Goal: Information Seeking & Learning: Compare options

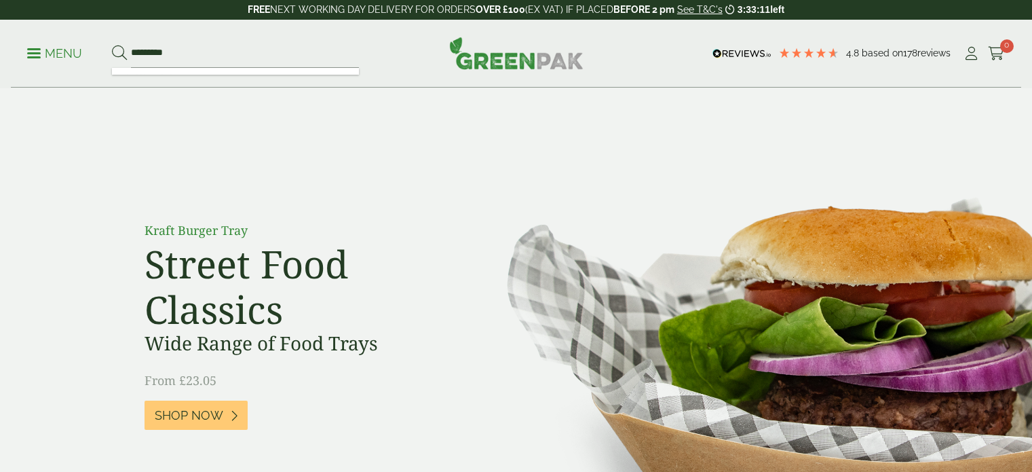
type input "*********"
click at [112, 45] on button at bounding box center [119, 54] width 15 height 18
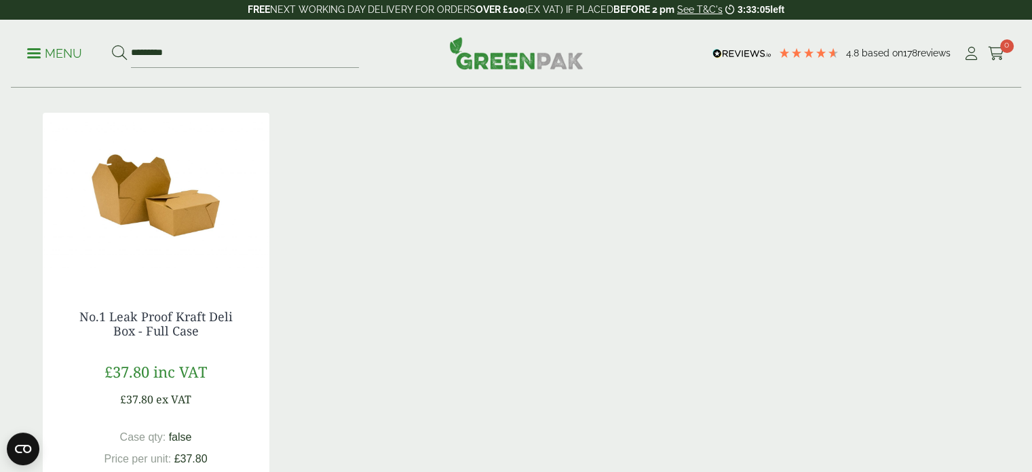
scroll to position [271, 0]
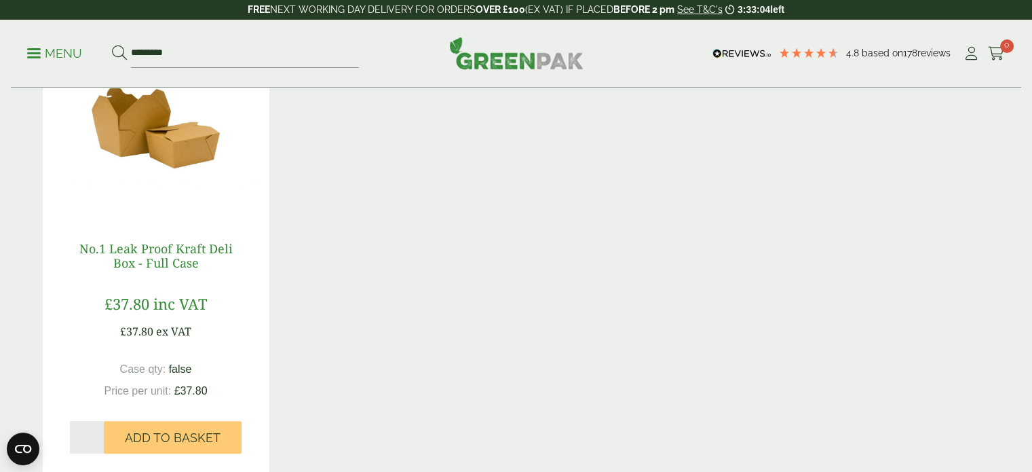
click at [176, 257] on link "No.1 Leak Proof Kraft Deli Box - Full Case" at bounding box center [155, 255] width 153 height 31
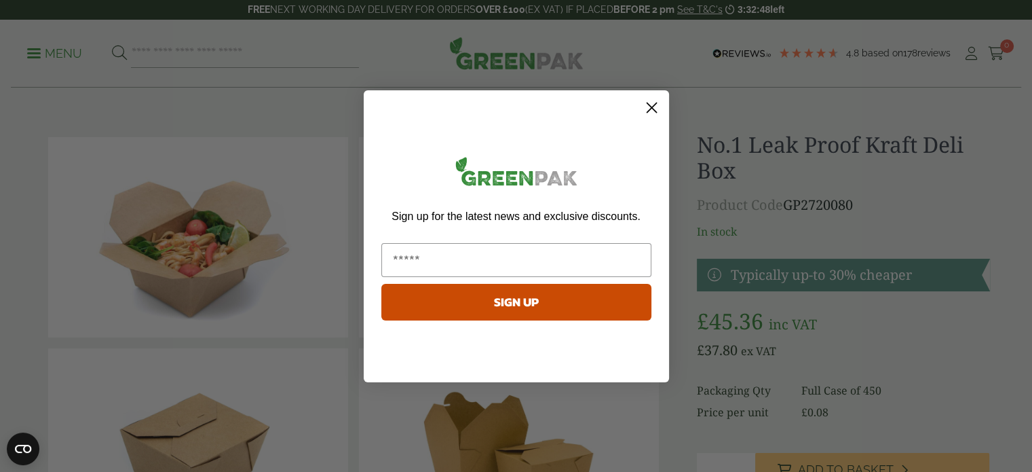
click at [649, 103] on circle "Close dialog" at bounding box center [651, 107] width 22 height 22
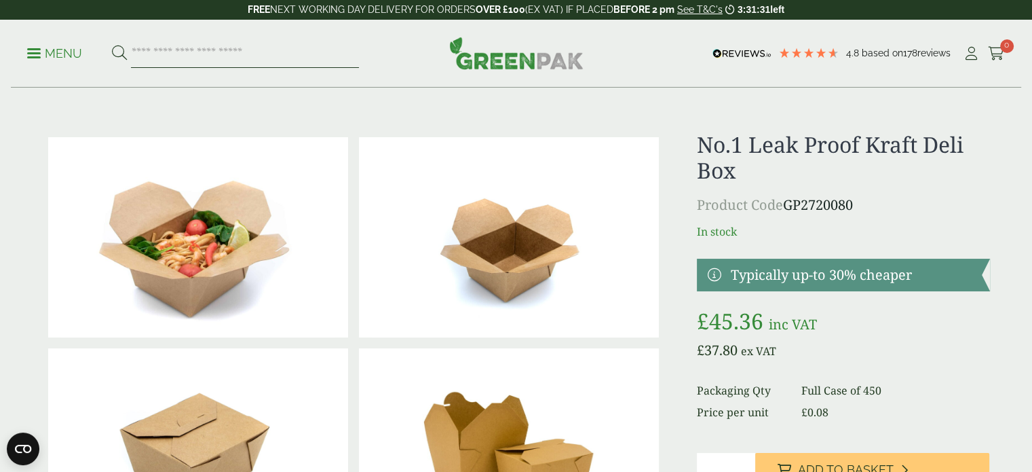
click at [209, 52] on input "search" at bounding box center [245, 53] width 228 height 29
paste input "**********"
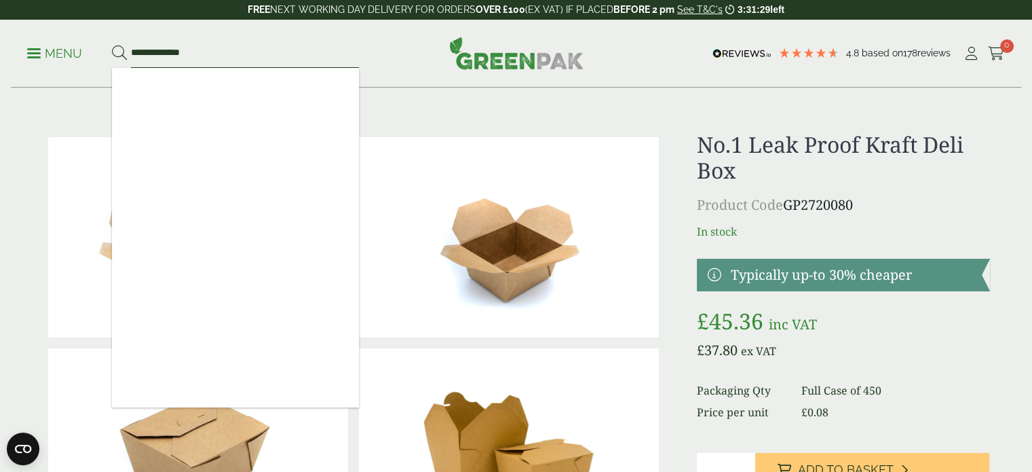
type input "**********"
click at [112, 45] on button at bounding box center [119, 54] width 15 height 18
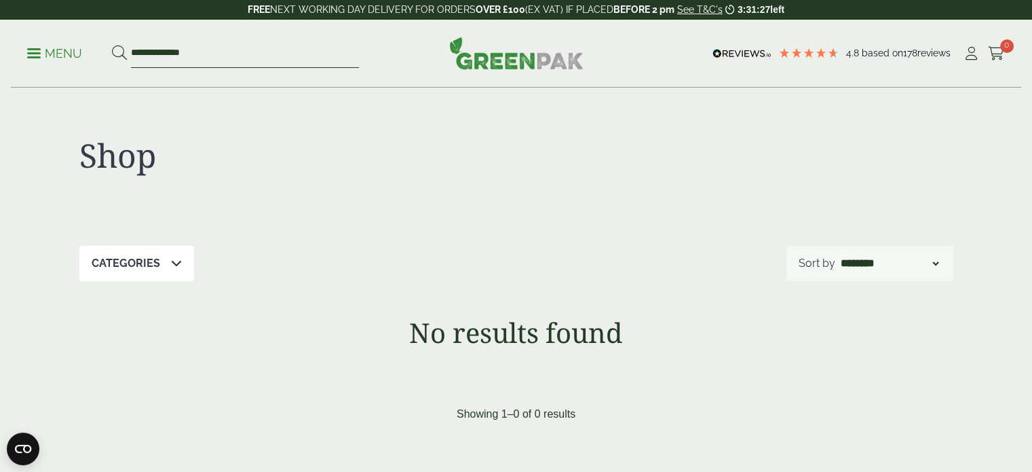
click at [149, 53] on input "**********" at bounding box center [245, 53] width 228 height 29
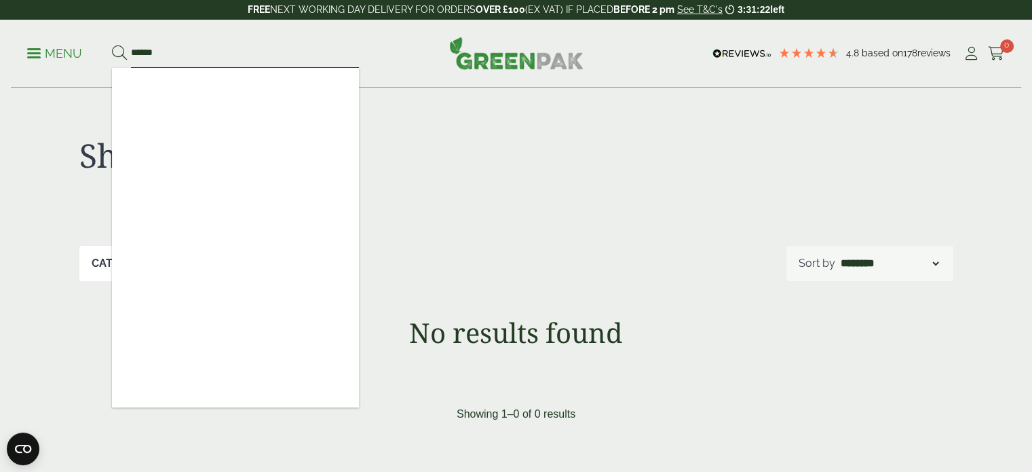
type input "*****"
click at [112, 45] on button at bounding box center [119, 54] width 15 height 18
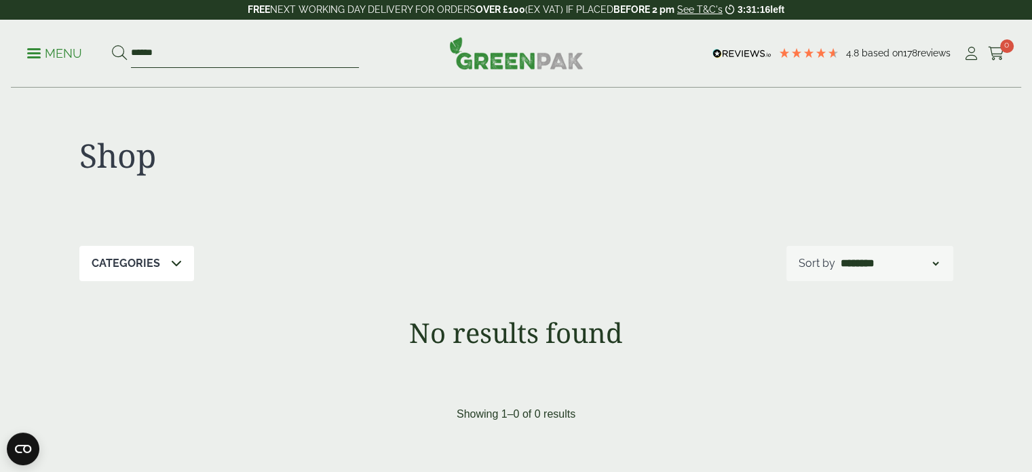
drag, startPoint x: 187, startPoint y: 53, endPoint x: 122, endPoint y: 49, distance: 64.6
click at [122, 49] on form "*****" at bounding box center [235, 53] width 247 height 29
click at [165, 59] on input "*****" at bounding box center [245, 53] width 228 height 29
paste input "****"
type input "*********"
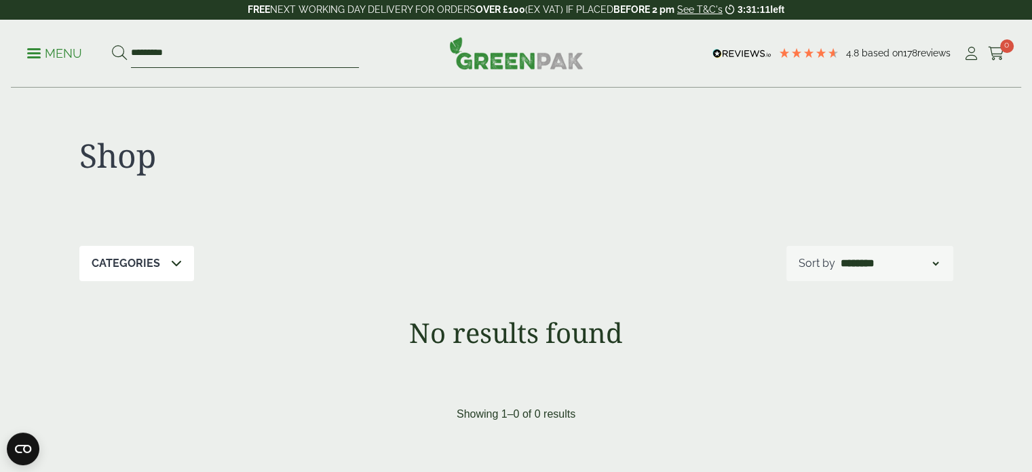
click at [112, 45] on button at bounding box center [119, 54] width 15 height 18
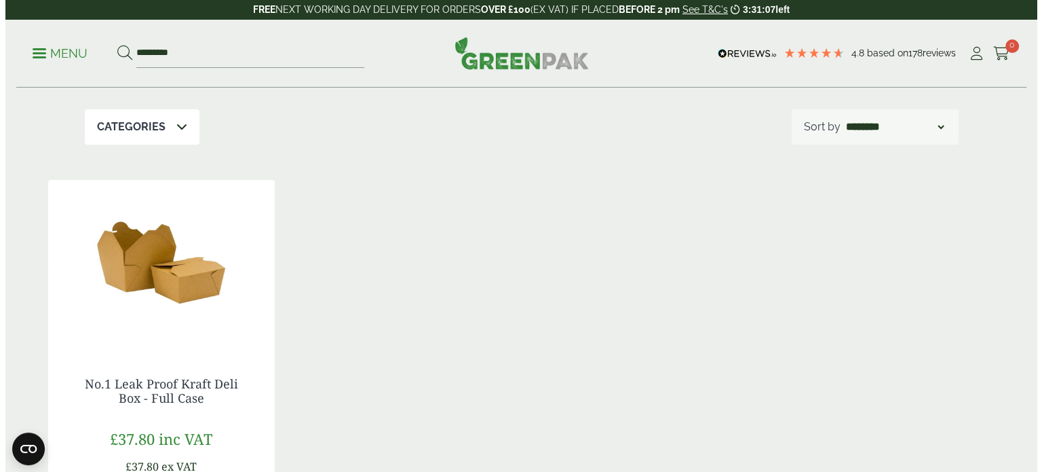
scroll to position [136, 0]
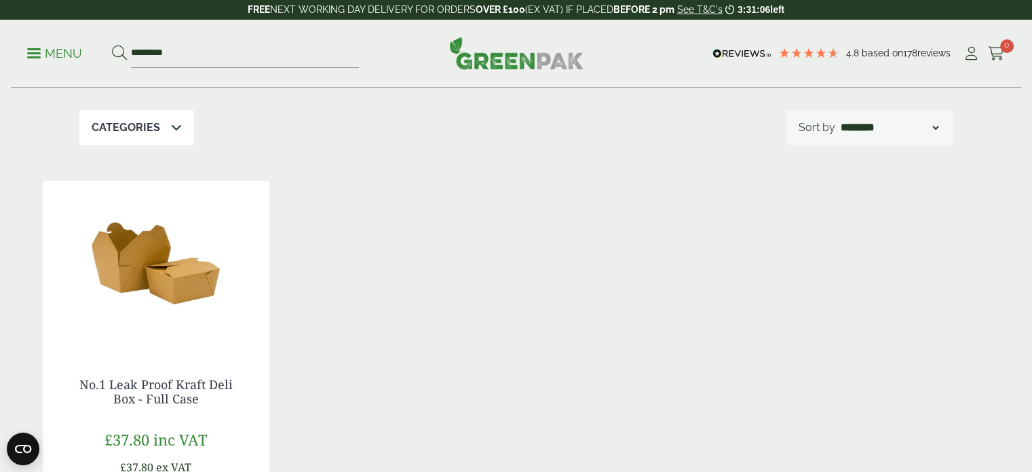
click at [59, 58] on p "Menu" at bounding box center [54, 53] width 55 height 16
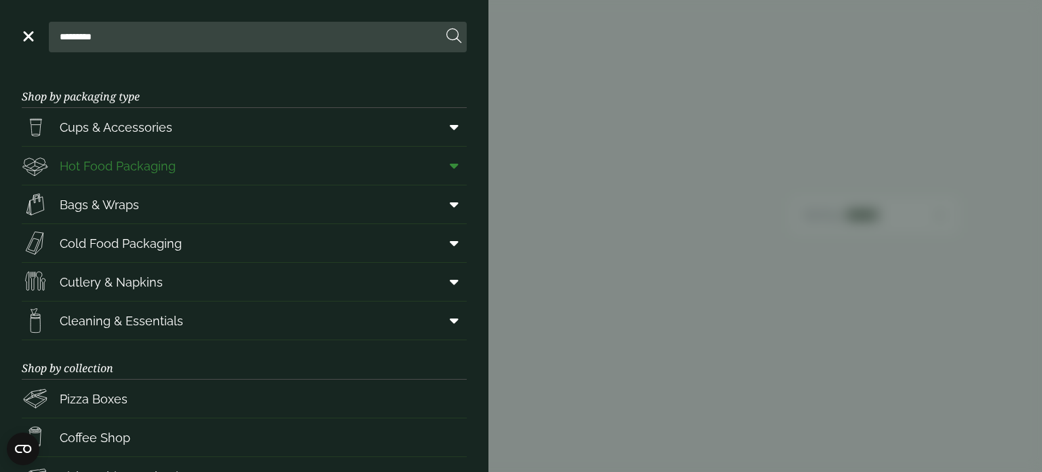
click at [450, 165] on icon at bounding box center [454, 166] width 9 height 14
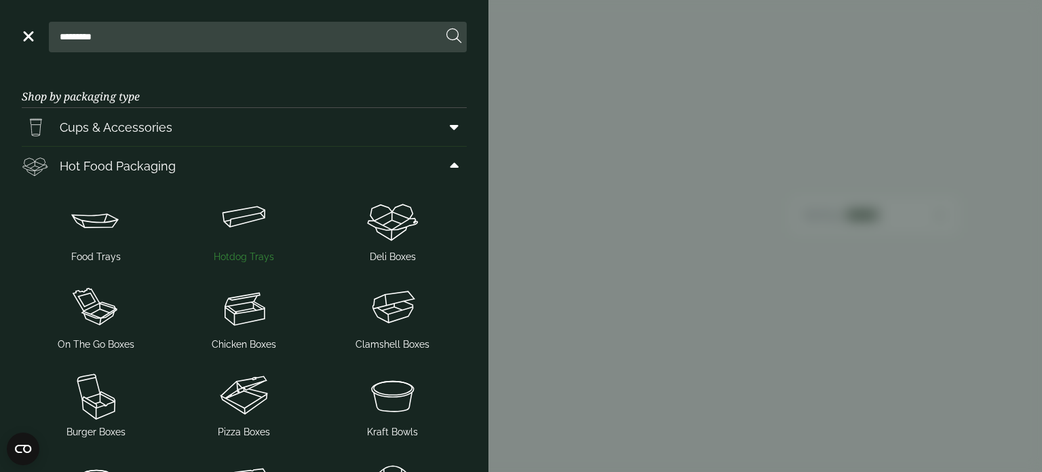
scroll to position [68, 0]
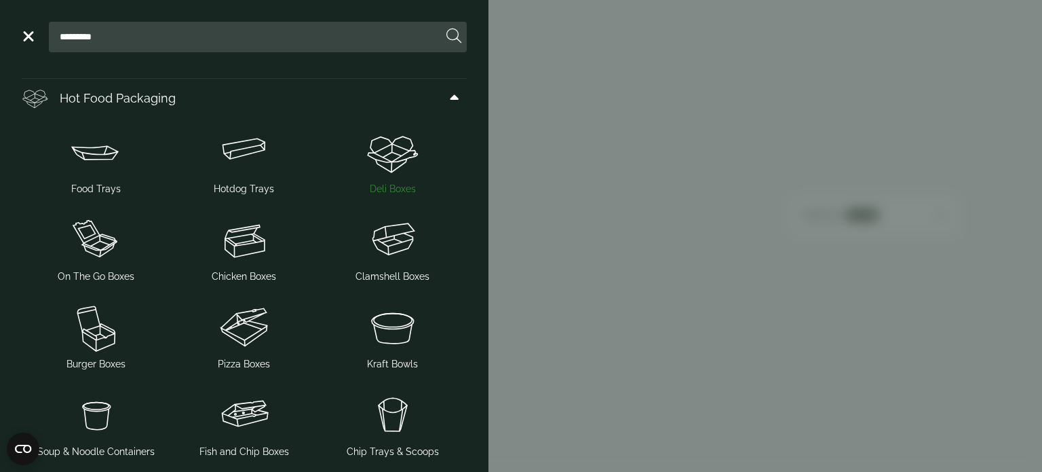
click at [396, 162] on img at bounding box center [393, 152] width 138 height 54
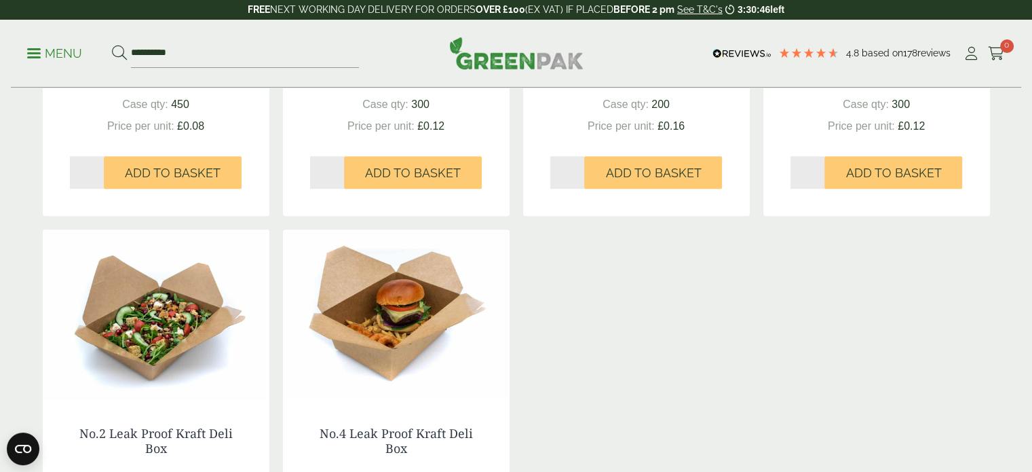
scroll to position [679, 0]
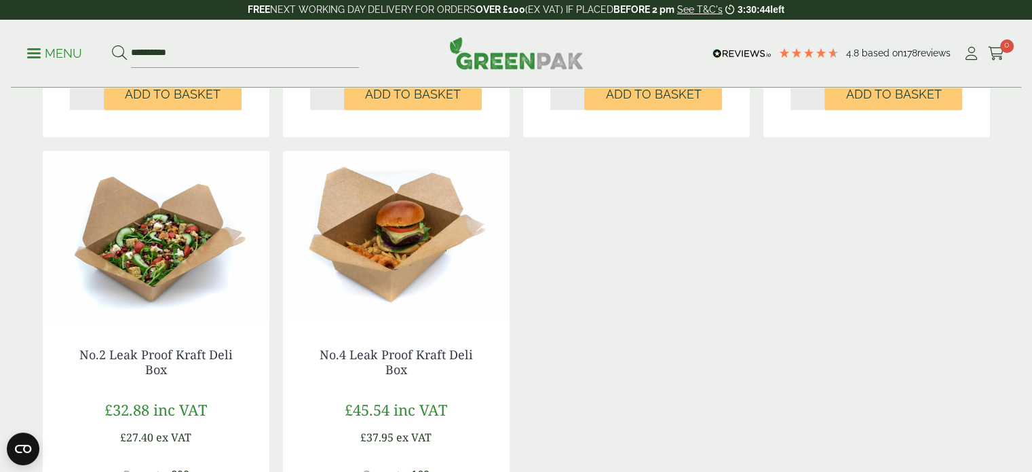
click at [419, 279] on img at bounding box center [396, 236] width 227 height 170
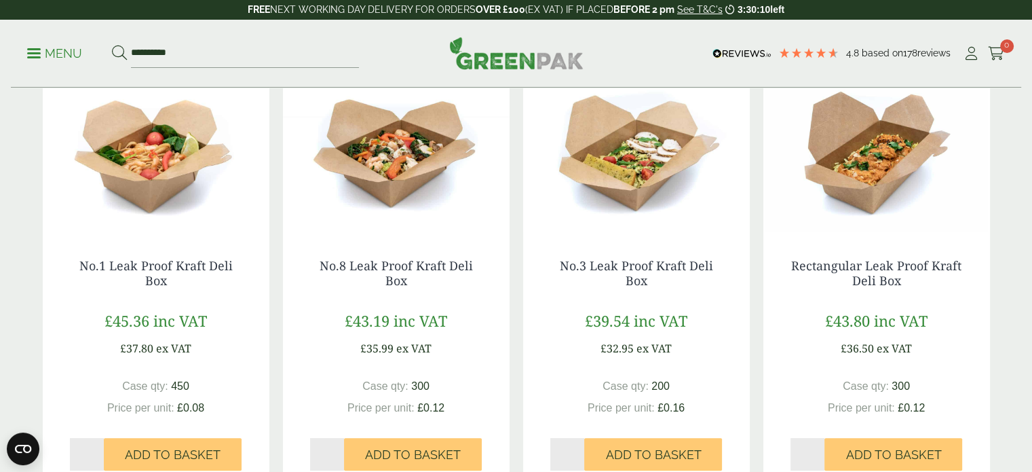
scroll to position [271, 0]
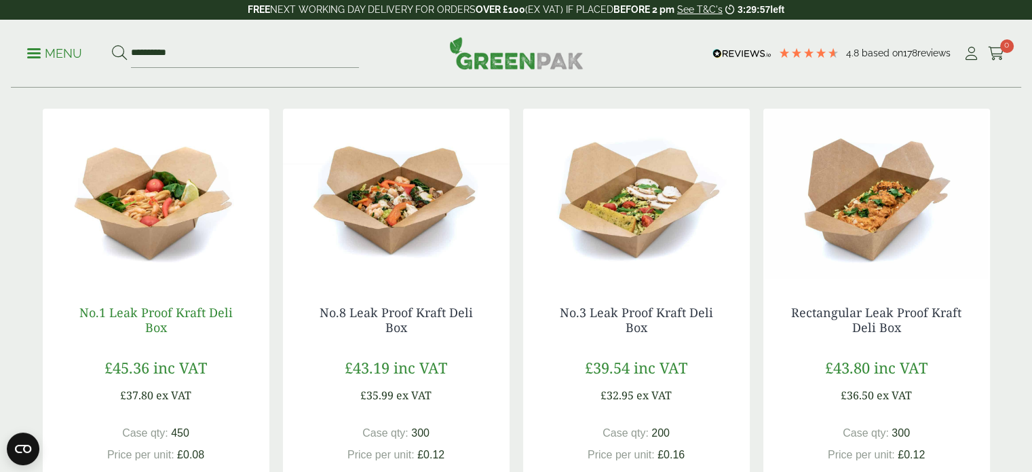
click at [163, 304] on link "No.1 Leak Proof Kraft Deli Box" at bounding box center [155, 319] width 153 height 31
click at [643, 317] on link "No.3 Leak Proof Kraft Deli Box" at bounding box center [636, 319] width 153 height 31
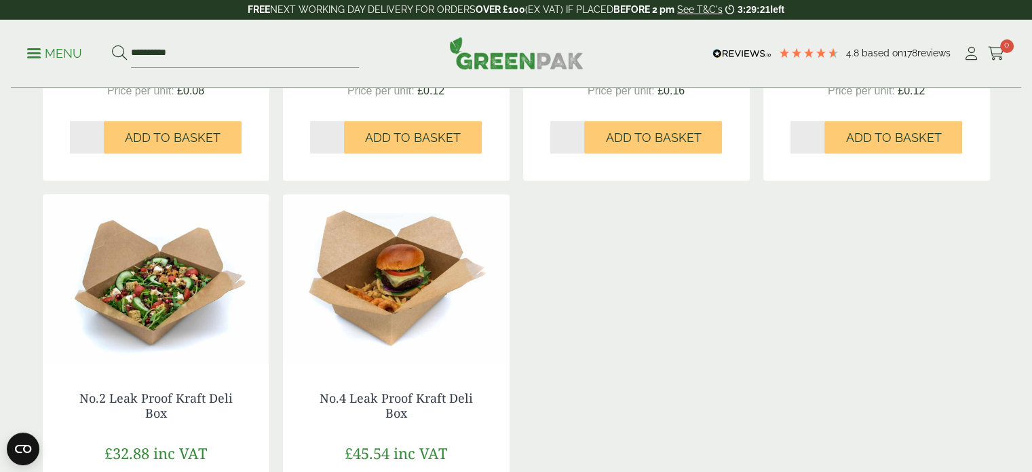
scroll to position [679, 0]
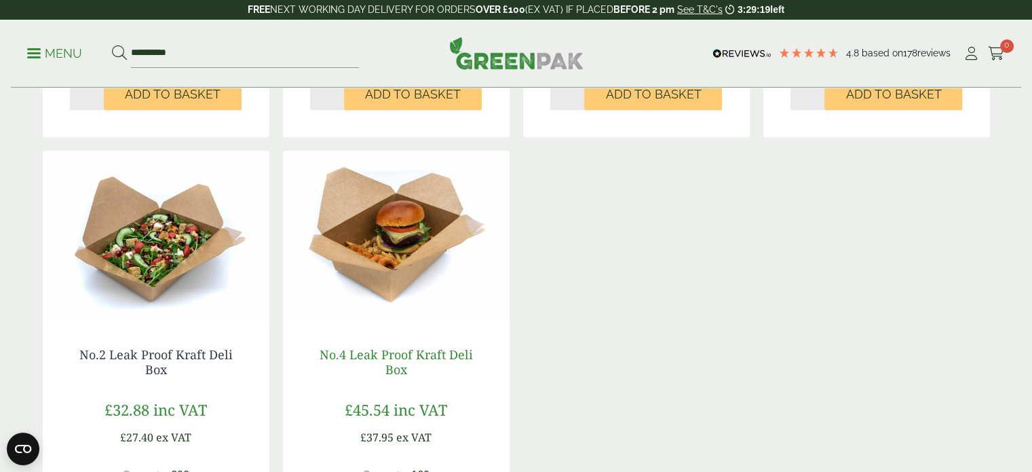
click at [339, 357] on link "No.4 Leak Proof Kraft Deli Box" at bounding box center [396, 361] width 153 height 31
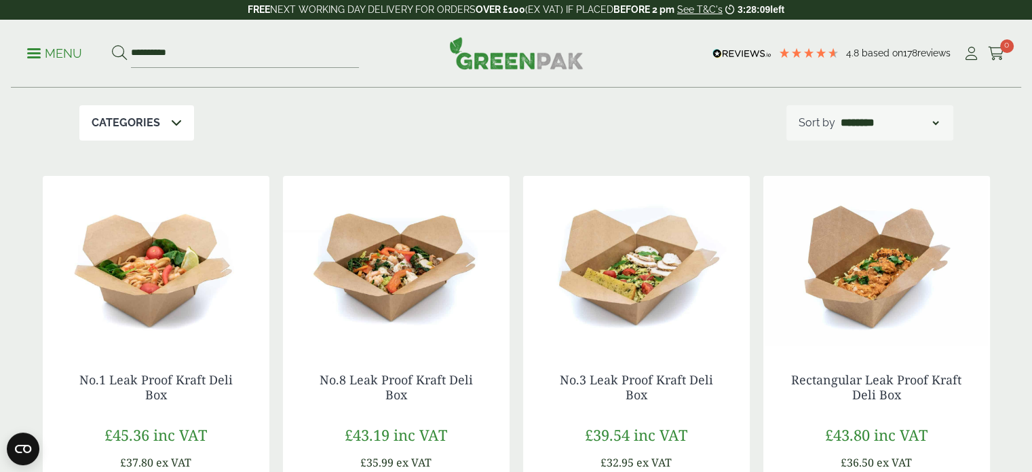
scroll to position [204, 0]
click at [165, 396] on link "No.1 Leak Proof Kraft Deli Box" at bounding box center [155, 387] width 153 height 31
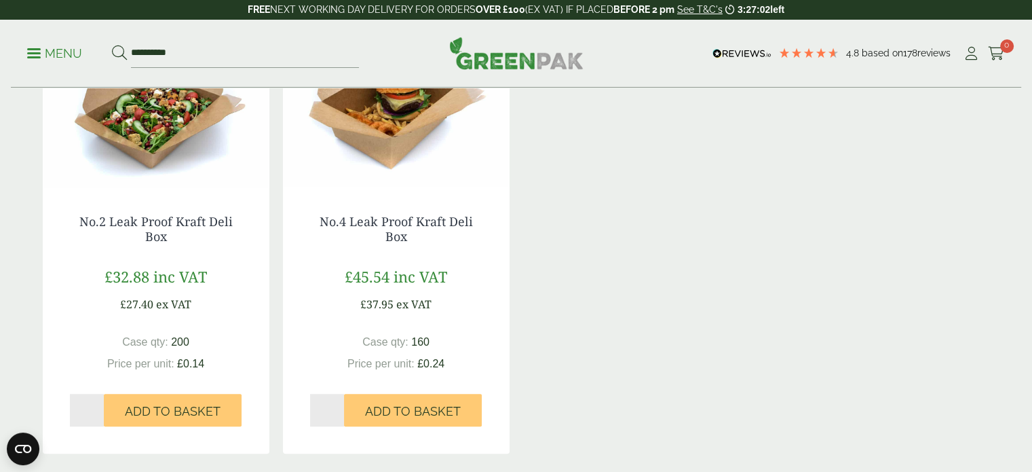
scroll to position [814, 0]
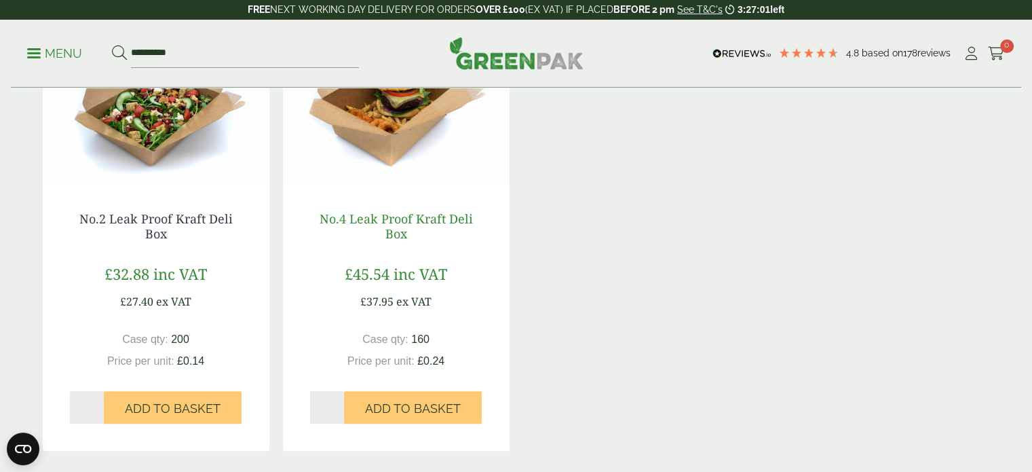
click at [372, 220] on link "No.4 Leak Proof Kraft Deli Box" at bounding box center [396, 225] width 153 height 31
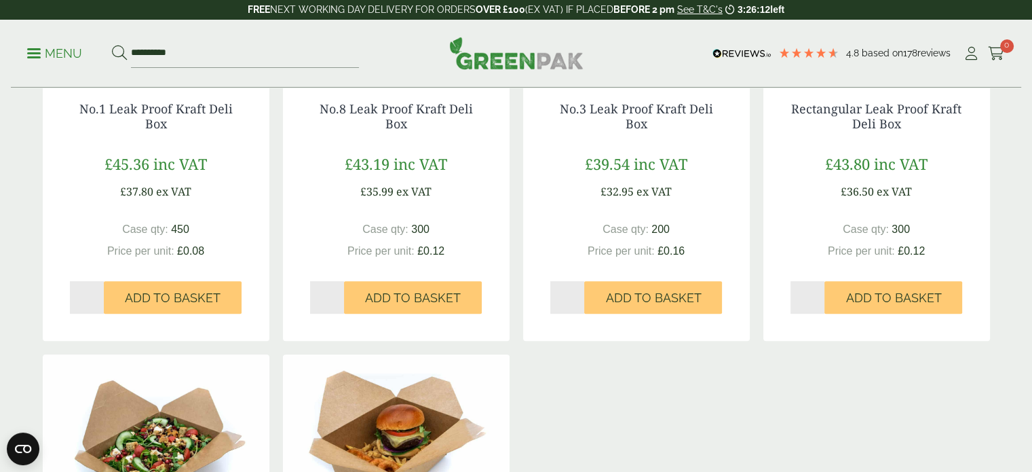
scroll to position [271, 0]
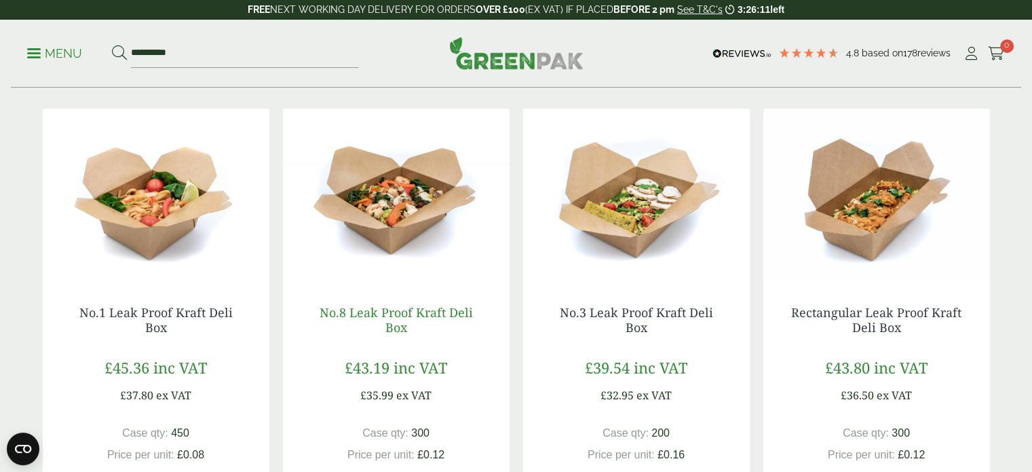
click at [375, 312] on link "No.8 Leak Proof Kraft Deli Box" at bounding box center [396, 319] width 153 height 31
click at [620, 311] on link "No.3 Leak Proof Kraft Deli Box" at bounding box center [636, 319] width 153 height 31
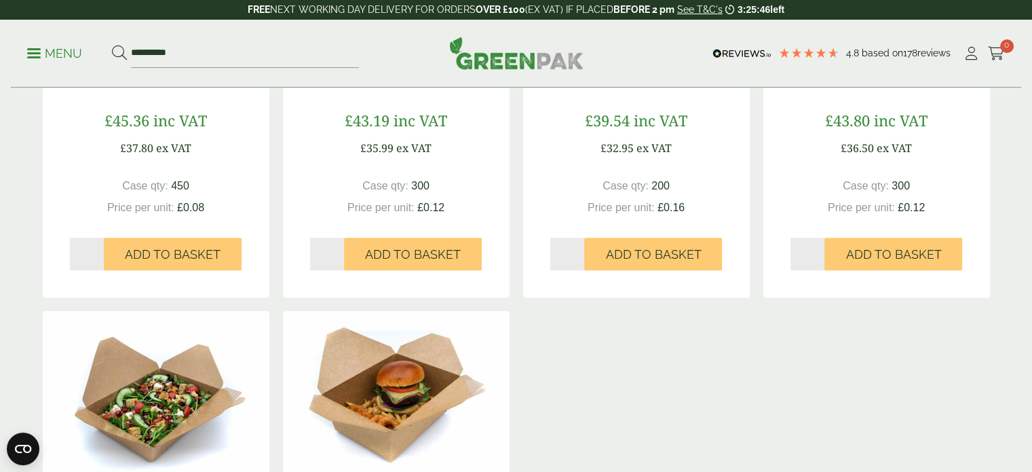
scroll to position [543, 0]
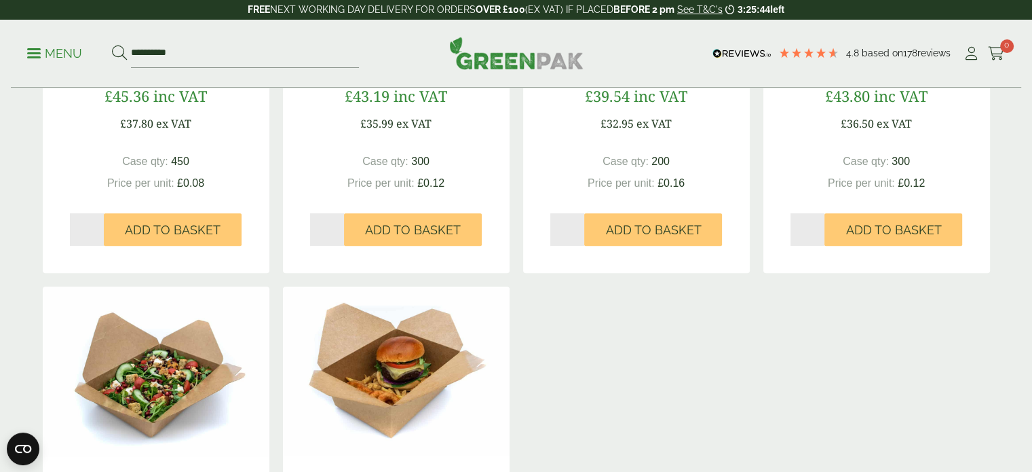
click at [858, 101] on span "£43.80" at bounding box center [847, 96] width 45 height 20
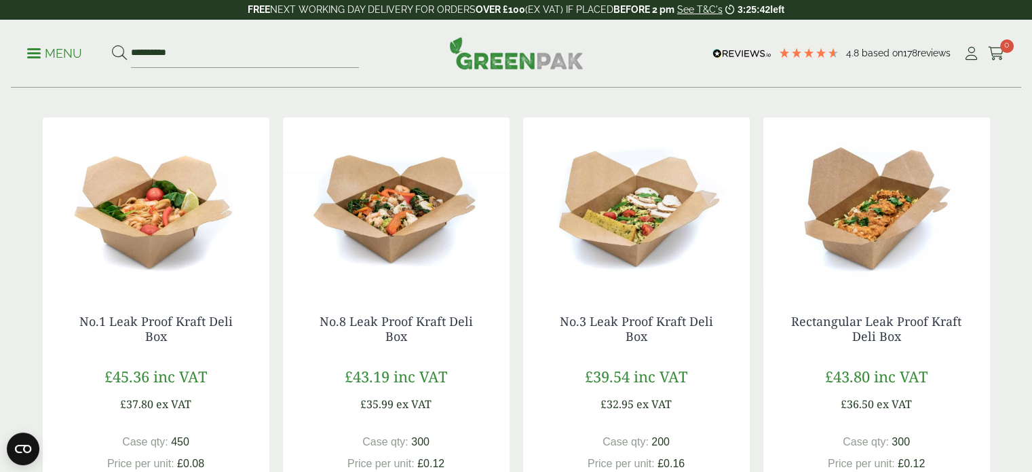
scroll to position [271, 0]
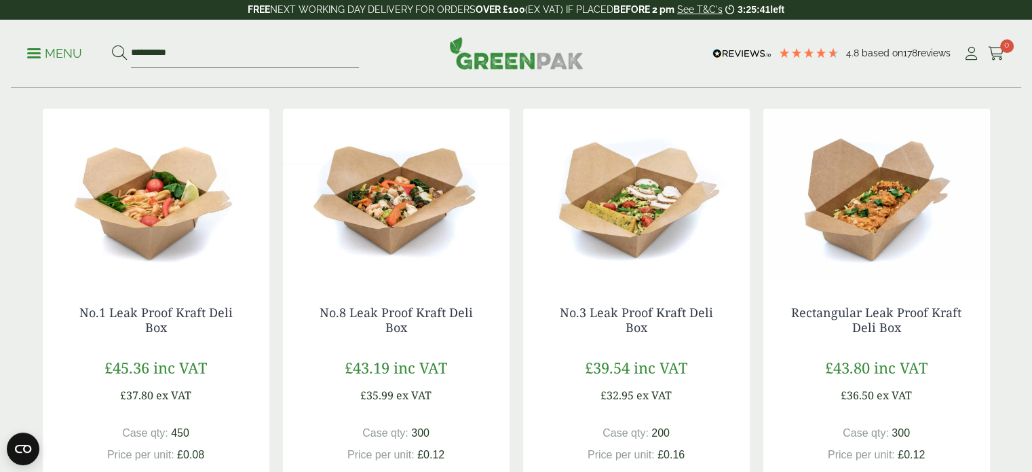
click at [848, 248] on img at bounding box center [876, 194] width 227 height 170
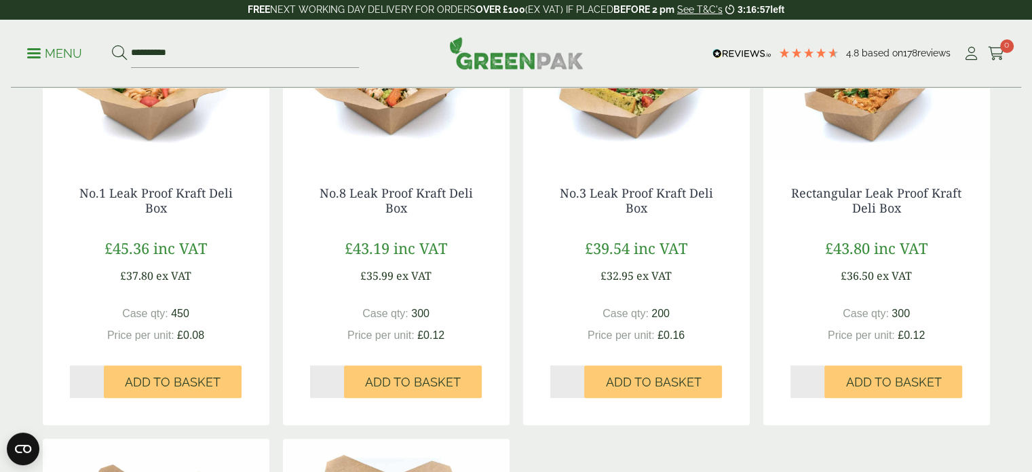
scroll to position [407, 0]
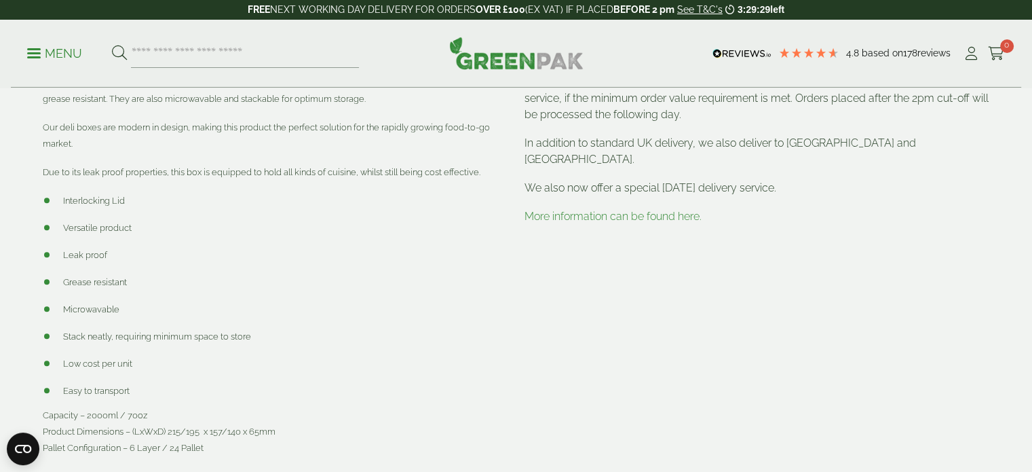
scroll to position [679, 0]
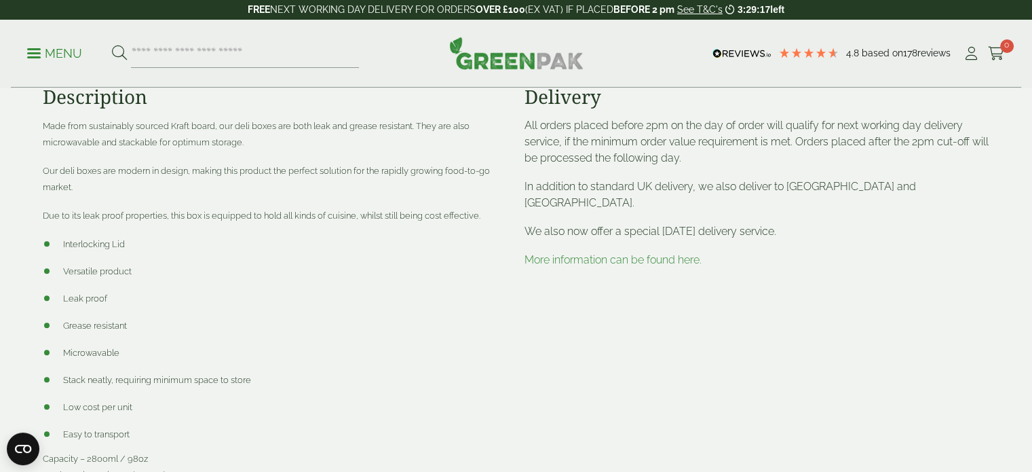
scroll to position [679, 0]
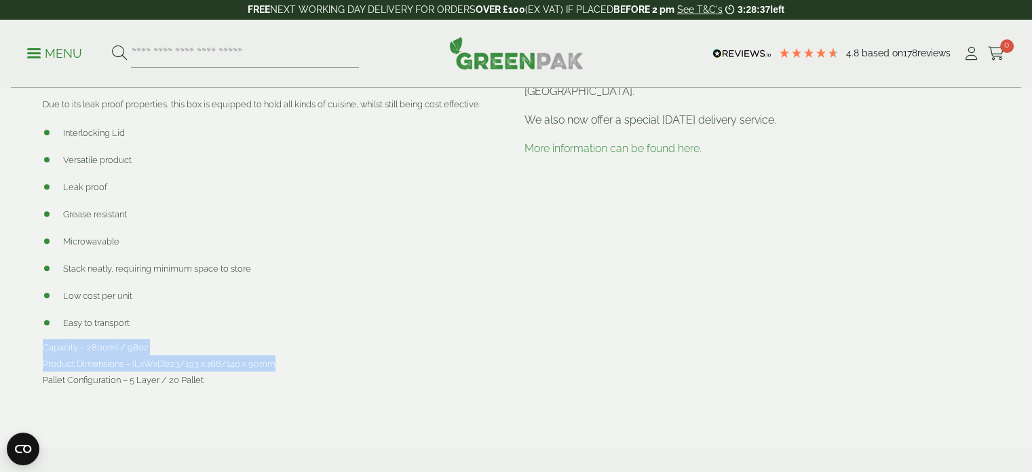
drag, startPoint x: 280, startPoint y: 363, endPoint x: 42, endPoint y: 352, distance: 238.4
click at [43, 352] on p "Capacity – 2800ml / 98oz Product Dimensions – (LxWxD) 223/193 x 168/140 x 90mm …" at bounding box center [276, 363] width 466 height 49
click at [79, 348] on span "Capacity – 2800ml / 98oz Product Dimensions – (LxWxD) 223/193 x 168/140 x 90mm …" at bounding box center [159, 363] width 233 height 43
click at [204, 360] on span "223/193 x 168/140 x 90mm" at bounding box center [221, 363] width 110 height 10
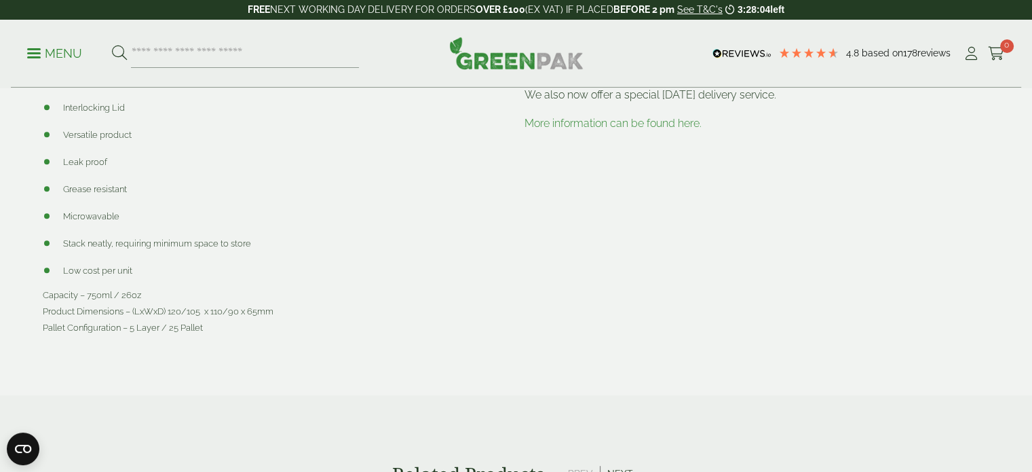
scroll to position [679, 0]
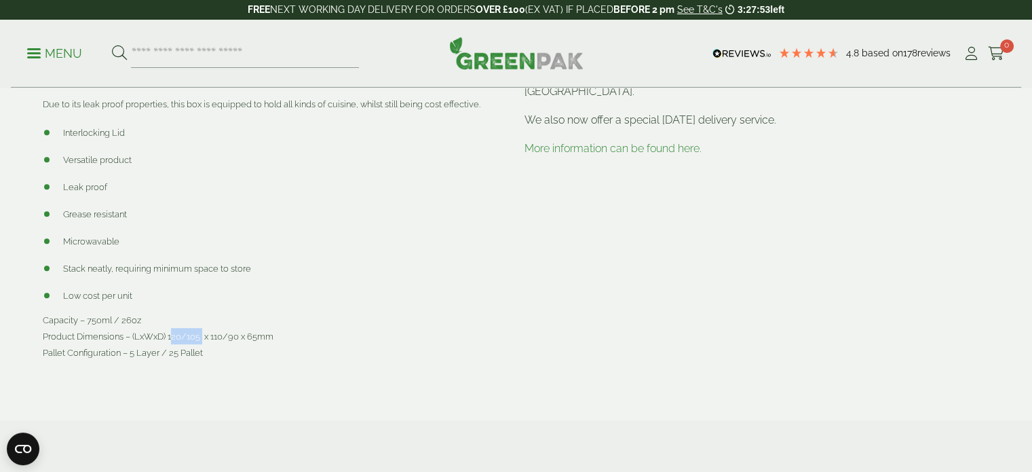
drag, startPoint x: 168, startPoint y: 337, endPoint x: 199, endPoint y: 336, distance: 30.5
click at [199, 336] on span "Capacity – 750ml / 26oz Product Dimensions – (LxWxD) 120/105 x 110/90 x 65mm Pa…" at bounding box center [158, 336] width 231 height 43
drag, startPoint x: 248, startPoint y: 340, endPoint x: 277, endPoint y: 336, distance: 28.8
click at [277, 336] on p "Capacity – 750ml / 26oz Product Dimensions – (LxWxD) 120/105 x 110/90 x 65mm Pa…" at bounding box center [276, 335] width 466 height 49
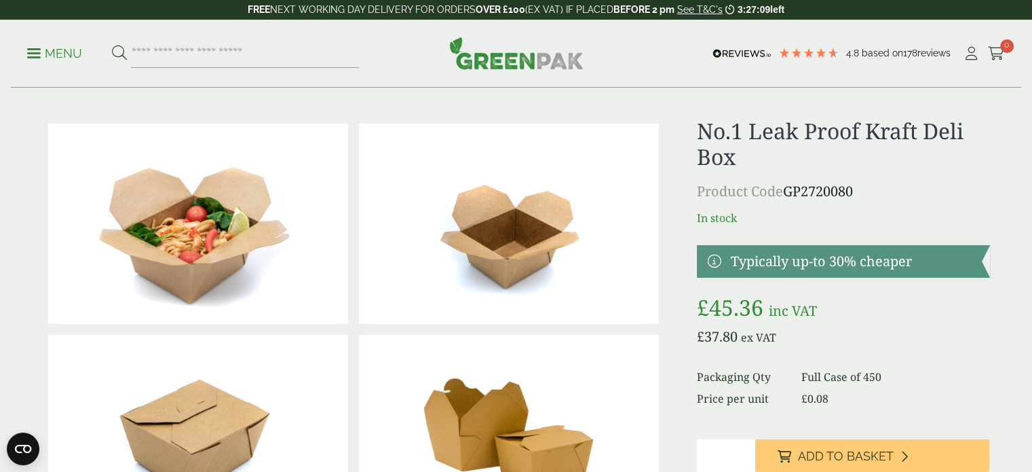
scroll to position [0, 0]
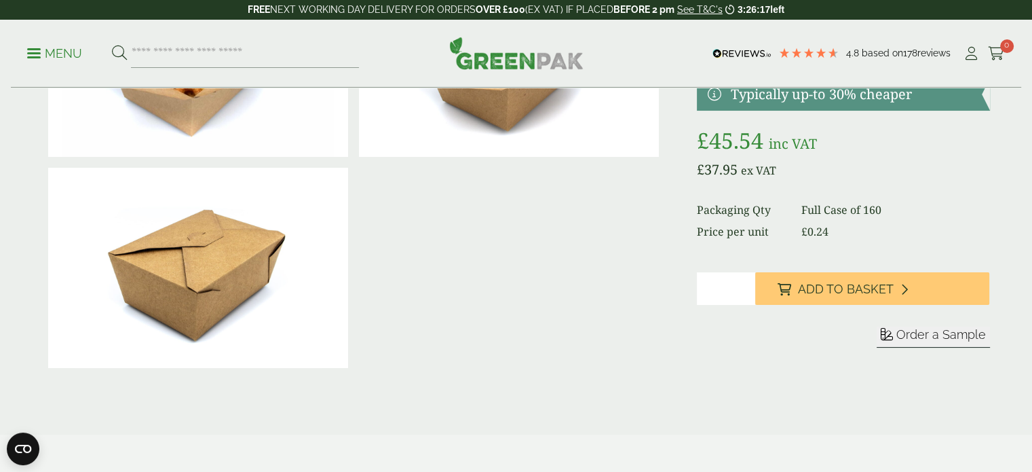
scroll to position [204, 0]
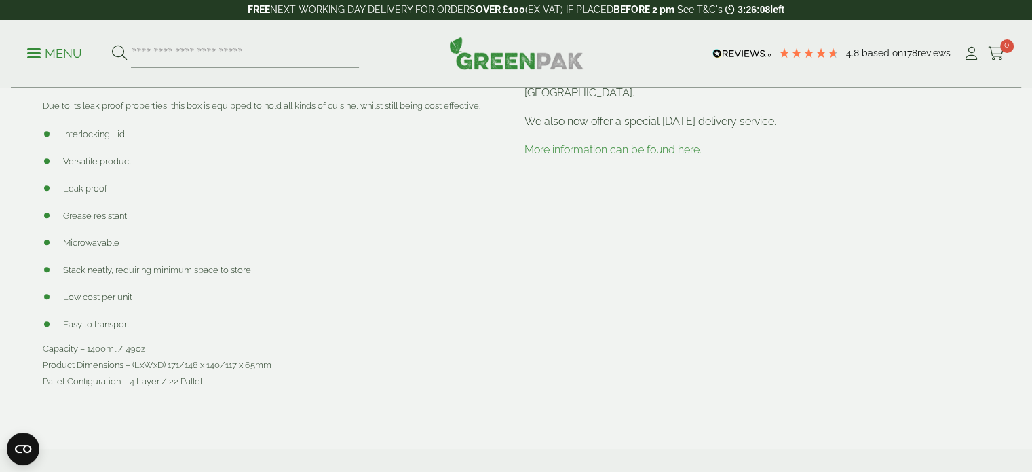
scroll to position [746, 0]
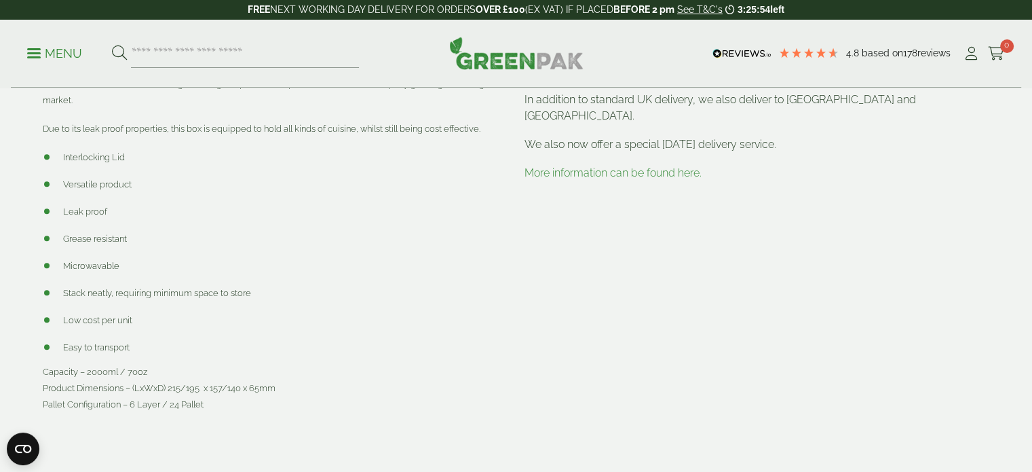
scroll to position [679, 0]
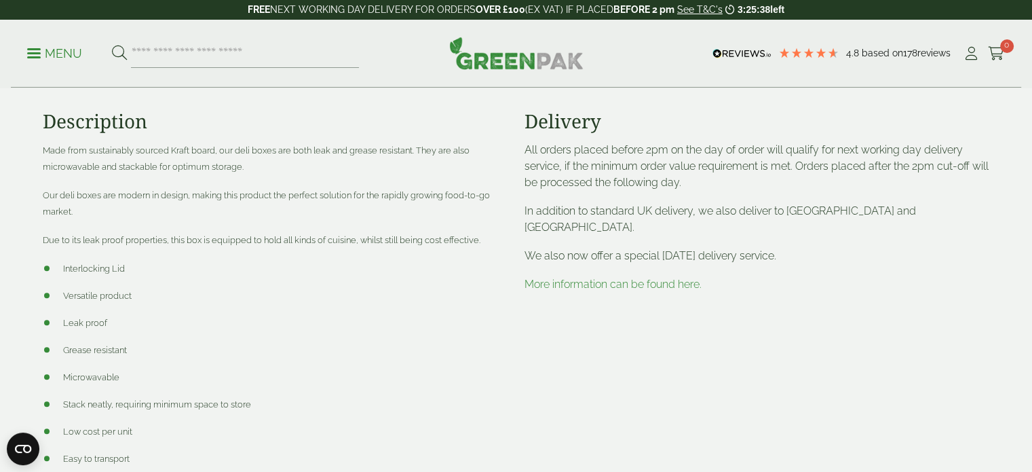
scroll to position [679, 0]
